Goal: Task Accomplishment & Management: Use online tool/utility

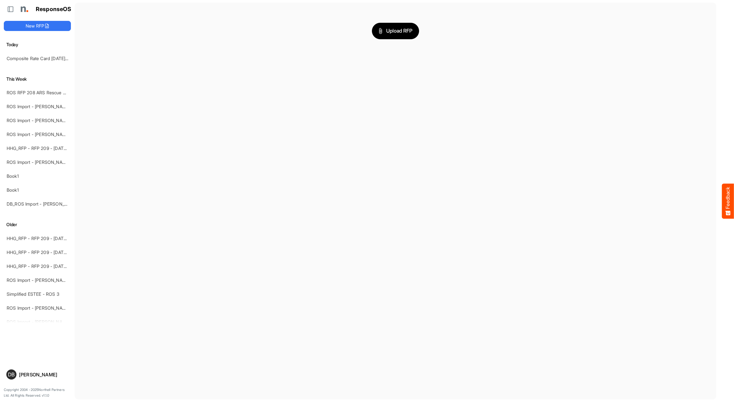
scroll to position [0, 1]
click at [41, 57] on link "Composite Rate Card [DATE]_smaller-2" at bounding box center [46, 58] width 79 height 5
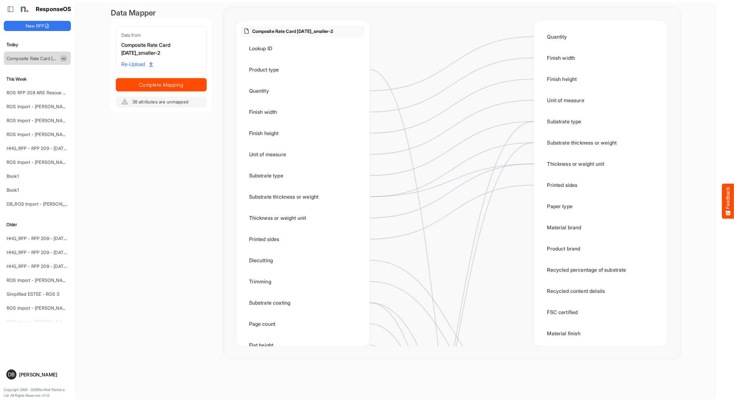
click at [64, 58] on span "dropdownbutton" at bounding box center [62, 59] width 3 height 4
click at [82, 78] on li "Delete" at bounding box center [79, 77] width 38 height 9
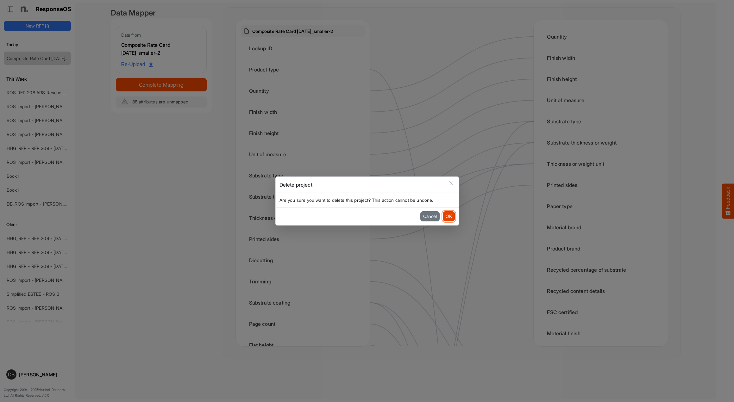
click at [453, 217] on button "OK" at bounding box center [449, 216] width 12 height 10
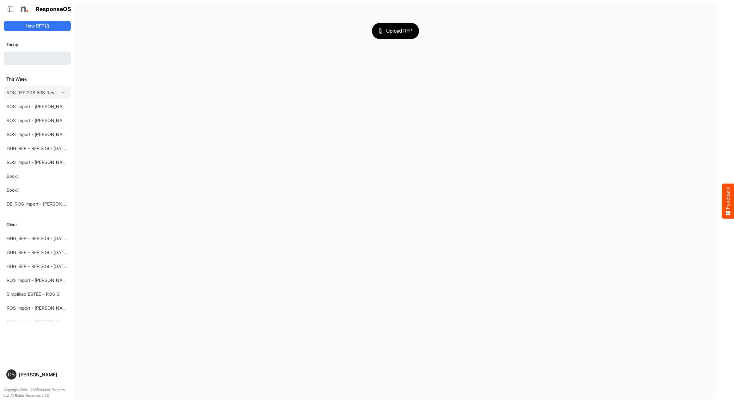
click at [36, 92] on link "ROS RFP 208 ARS Rescue Rooter" at bounding box center [42, 92] width 70 height 5
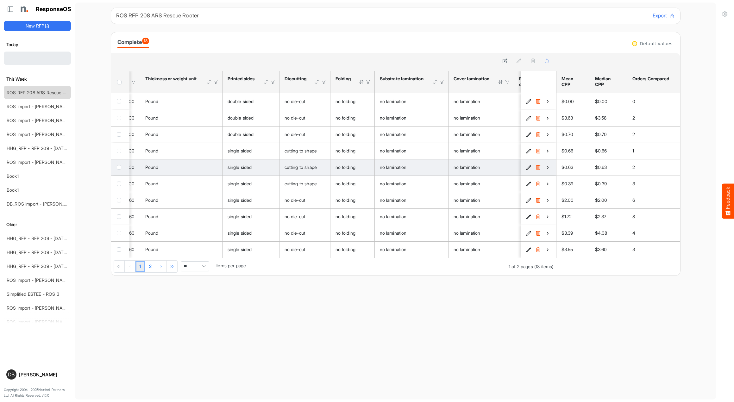
scroll to position [0, 376]
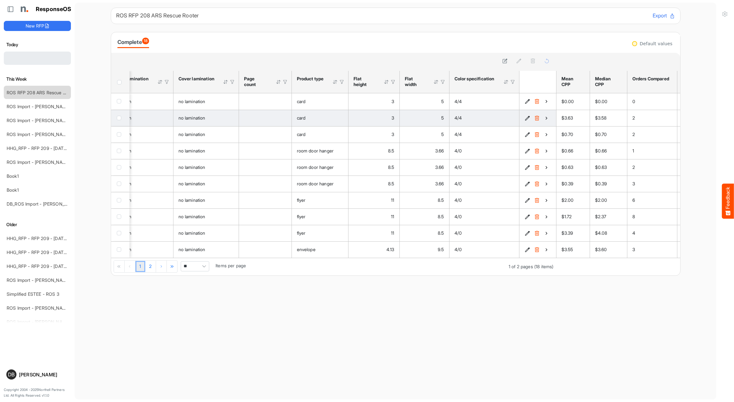
click at [547, 117] on icon "4217c856-3d34-47ef-8a6c-e630530d91f0 is template cell Column Header" at bounding box center [546, 118] width 5 height 5
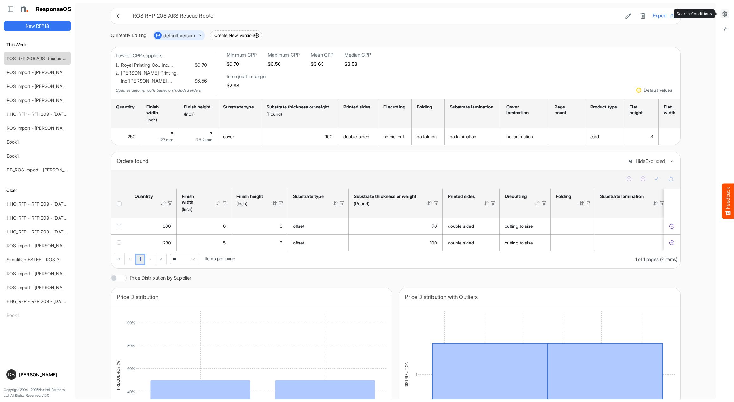
click at [725, 13] on icon at bounding box center [725, 14] width 6 height 6
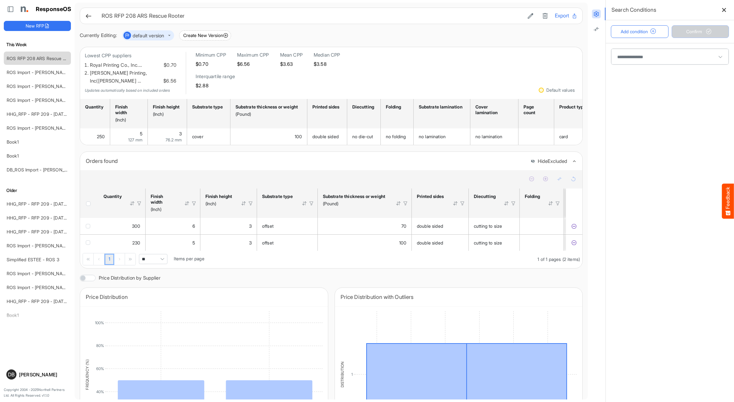
click at [694, 56] on span at bounding box center [669, 57] width 117 height 16
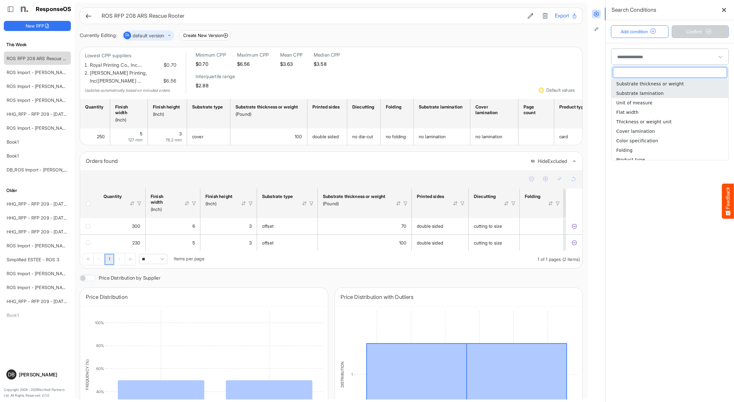
click at [680, 96] on li "Substrate lamination" at bounding box center [669, 93] width 117 height 9
type input "**********"
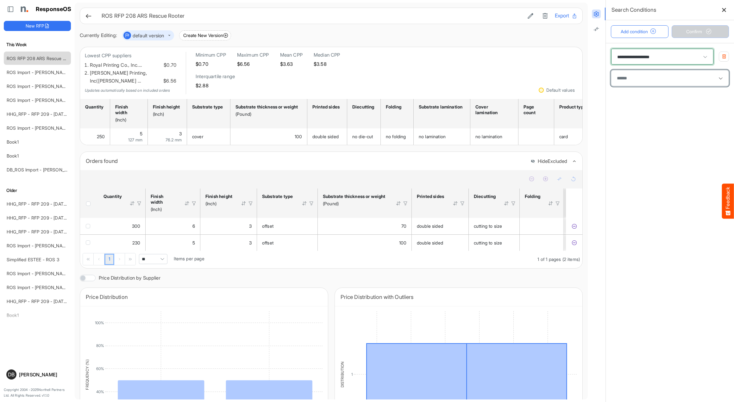
click at [676, 82] on div at bounding box center [669, 77] width 111 height 9
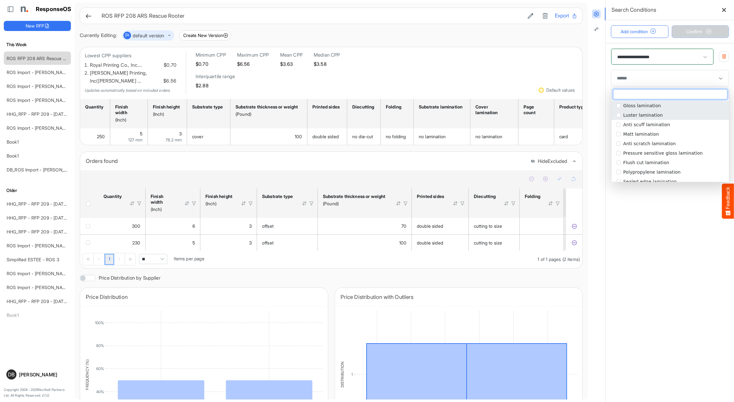
click at [657, 119] on li "Luster lamination" at bounding box center [669, 114] width 117 height 9
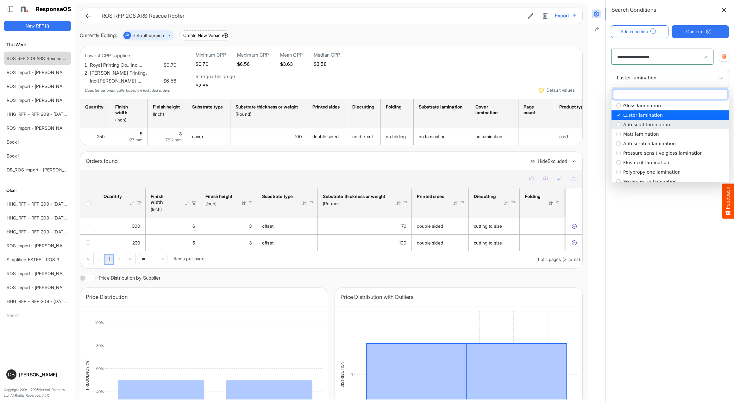
click at [656, 123] on span "Anti scuff lamination" at bounding box center [646, 124] width 47 height 5
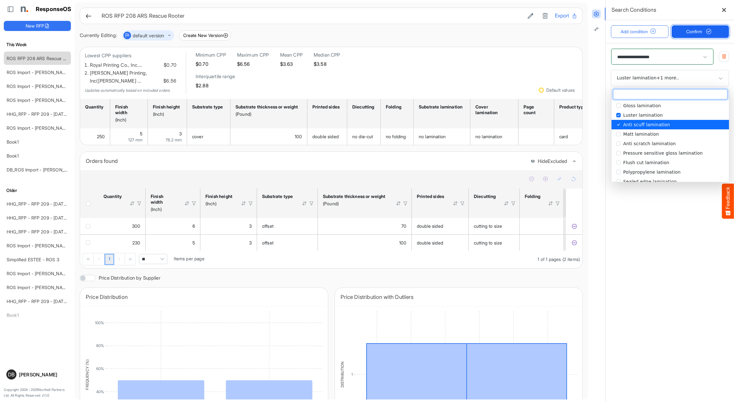
click at [688, 32] on span "Confirm" at bounding box center [700, 31] width 28 height 7
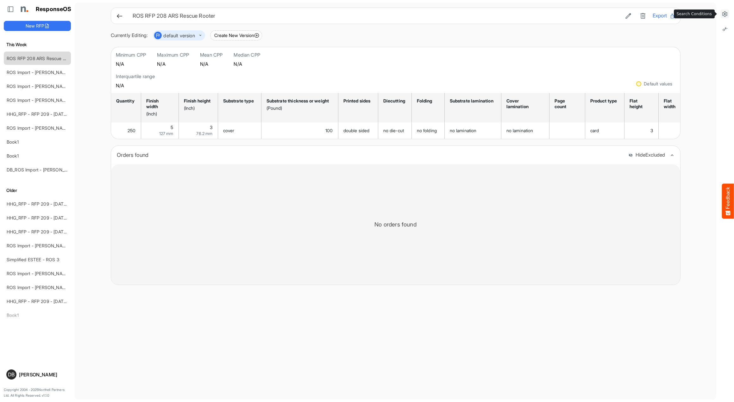
click at [722, 16] on icon at bounding box center [725, 14] width 6 height 6
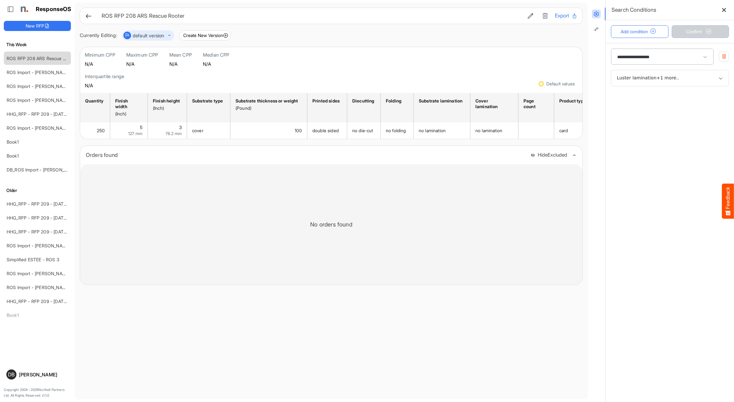
click at [722, 55] on icon "button" at bounding box center [724, 56] width 5 height 5
click at [708, 35] on button "Confirm" at bounding box center [701, 31] width 58 height 13
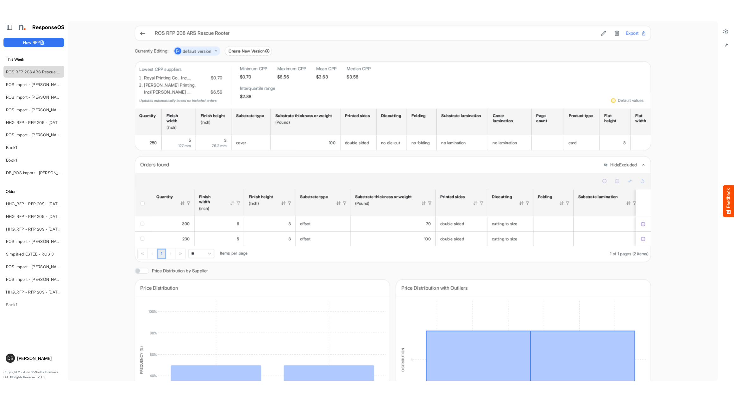
scroll to position [0, 1]
